Goal: Information Seeking & Learning: Learn about a topic

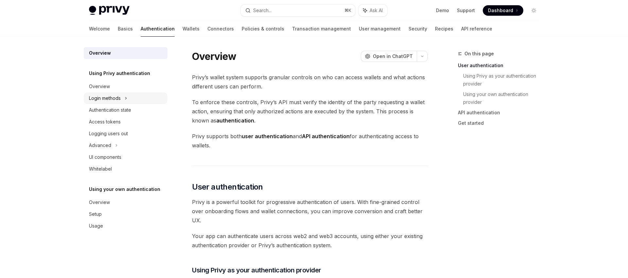
click at [116, 97] on div "Login methods" at bounding box center [105, 98] width 32 height 8
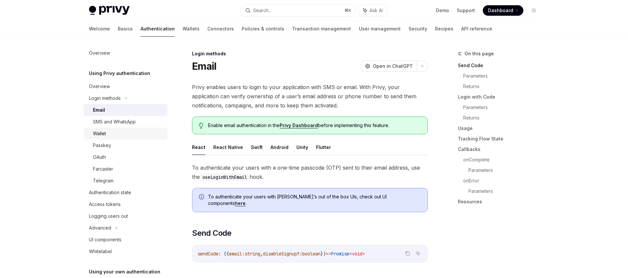
click at [113, 134] on div "Wallet" at bounding box center [128, 134] width 71 height 8
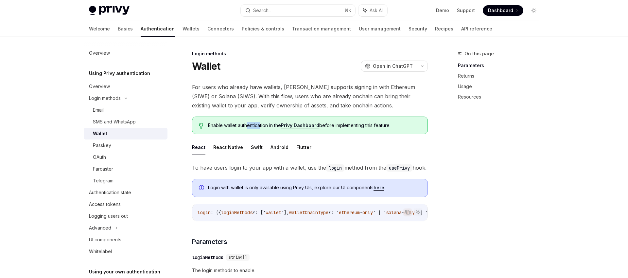
drag, startPoint x: 246, startPoint y: 126, endPoint x: 261, endPoint y: 125, distance: 14.8
click at [261, 125] on span "Enable wallet authentication in the Privy Dashboard before implementing this fe…" at bounding box center [314, 125] width 213 height 7
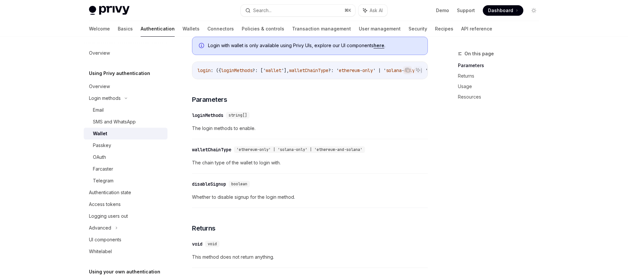
scroll to position [145, 0]
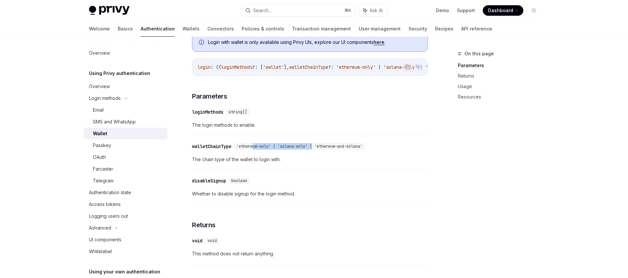
drag, startPoint x: 256, startPoint y: 158, endPoint x: 319, endPoint y: 158, distance: 63.2
click at [318, 149] on span "'ethereum-only' | 'solana-only' | 'ethereum-and-solana'" at bounding box center [300, 146] width 126 height 5
click at [319, 149] on span "'ethereum-only' | 'solana-only' | 'ethereum-and-solana'" at bounding box center [300, 146] width 126 height 5
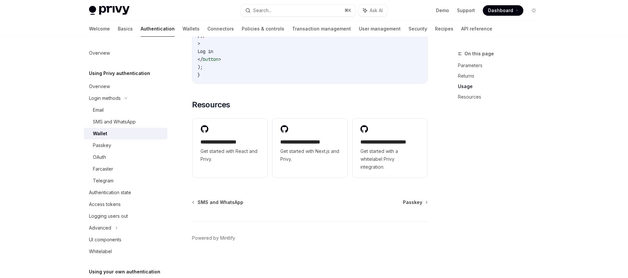
scroll to position [547, 0]
click at [110, 158] on div "OAuth" at bounding box center [128, 157] width 71 height 8
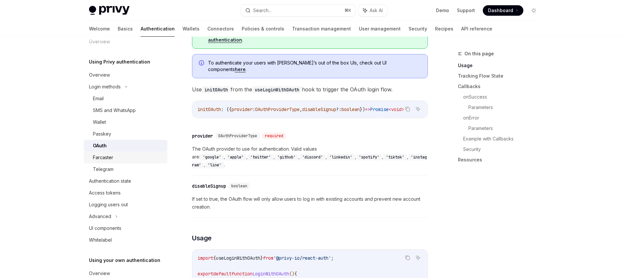
scroll to position [13, 0]
click at [116, 193] on div "Access tokens" at bounding box center [105, 191] width 32 height 8
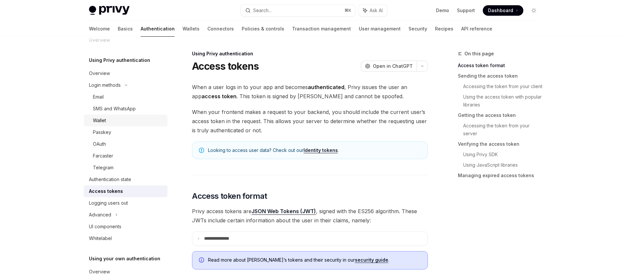
click at [113, 120] on div "Wallet" at bounding box center [128, 121] width 71 height 8
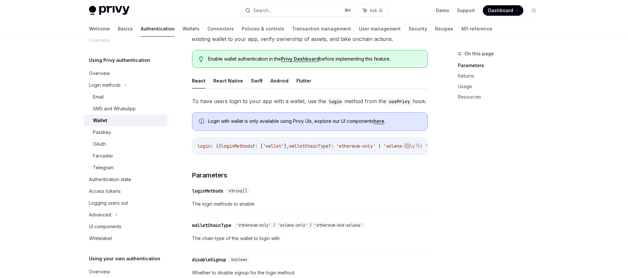
scroll to position [67, 0]
click at [257, 80] on button "Swift" at bounding box center [257, 80] width 12 height 15
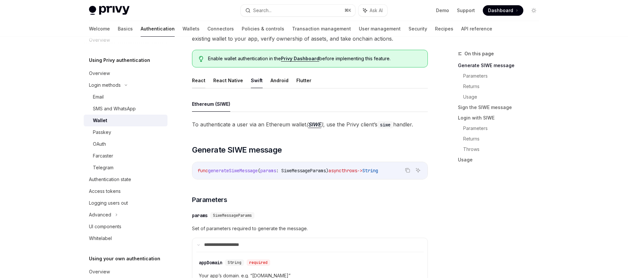
click at [201, 81] on button "React" at bounding box center [198, 80] width 13 height 15
type textarea "*"
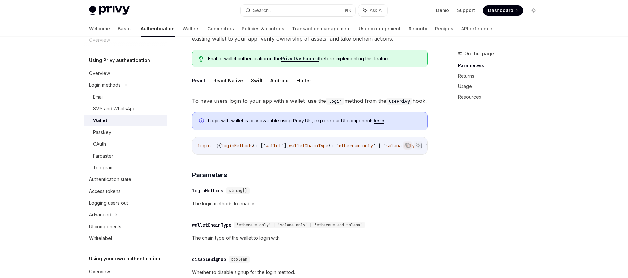
click at [518, 153] on div "On this page Parameters Returns Usage Resources" at bounding box center [494, 164] width 99 height 228
